Goal: Task Accomplishment & Management: Manage account settings

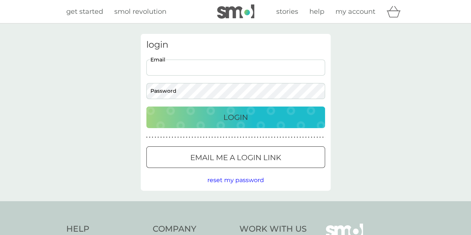
click at [291, 64] on input "Email" at bounding box center [235, 68] width 179 height 16
type input "helen.bridges@eu.averydennison.com"
click at [236, 121] on p "Login" at bounding box center [235, 117] width 25 height 12
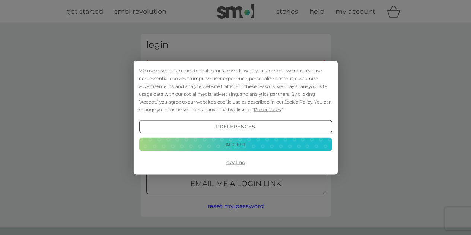
click at [237, 144] on button "Accept" at bounding box center [235, 144] width 193 height 13
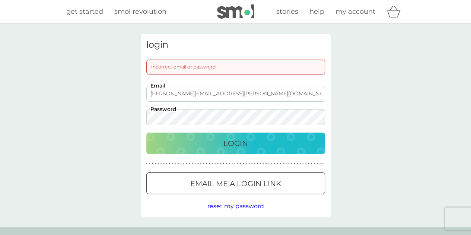
click at [96, 119] on div "login Incorrect email or password helen.bridges@eu.averydennison.com Email Pass…" at bounding box center [235, 125] width 471 height 204
click at [234, 143] on p "Login" at bounding box center [235, 143] width 25 height 12
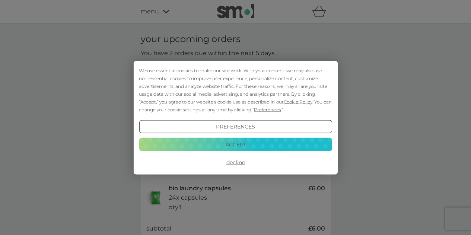
click at [243, 144] on button "Accept" at bounding box center [235, 144] width 193 height 13
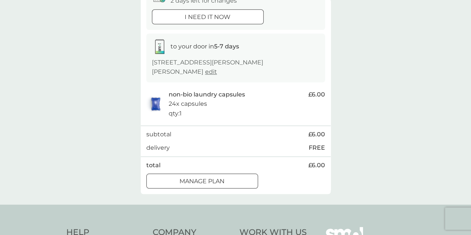
scroll to position [325, 0]
click at [217, 176] on p "Manage plan" at bounding box center [201, 181] width 45 height 10
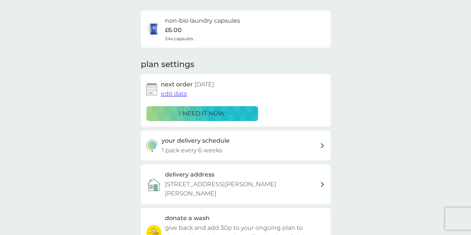
scroll to position [55, 0]
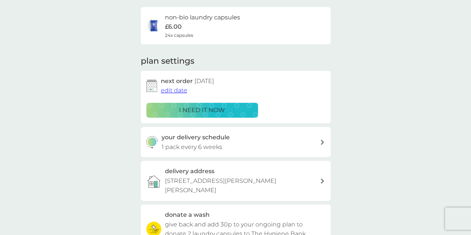
click at [164, 90] on span "edit date" at bounding box center [174, 90] width 26 height 7
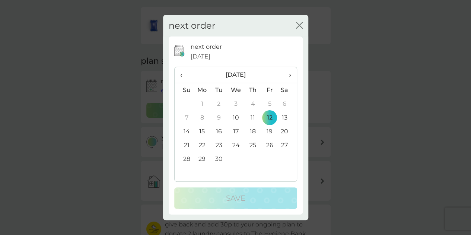
click at [218, 160] on td "30" at bounding box center [218, 159] width 17 height 14
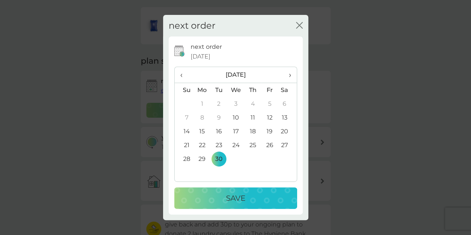
click at [240, 198] on p "Save" at bounding box center [235, 198] width 19 height 12
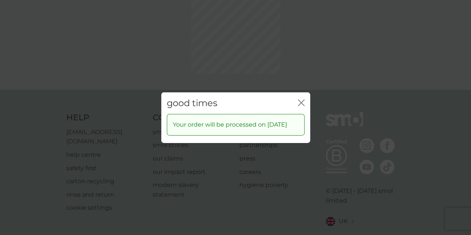
click at [287, 73] on div "good times close Your order will be processed on [DATE]" at bounding box center [235, 117] width 471 height 235
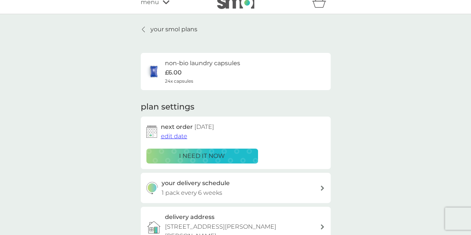
scroll to position [0, 0]
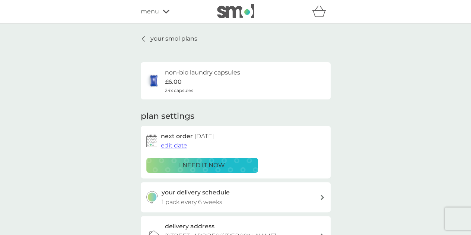
click at [151, 15] on span "menu" at bounding box center [150, 12] width 18 height 10
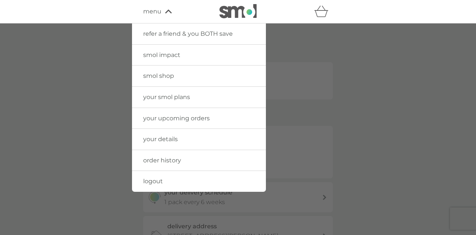
click at [164, 34] on span "refer a friend & you BOTH save" at bounding box center [188, 33] width 90 height 7
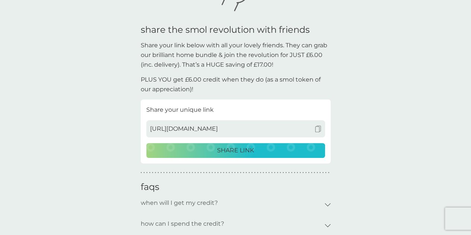
scroll to position [134, 0]
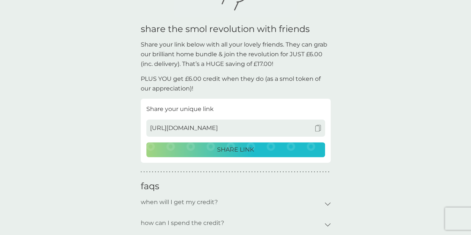
click at [223, 150] on p "SHARE LINK" at bounding box center [235, 150] width 37 height 10
click at [317, 125] on img at bounding box center [317, 128] width 7 height 7
